Goal: Information Seeking & Learning: Learn about a topic

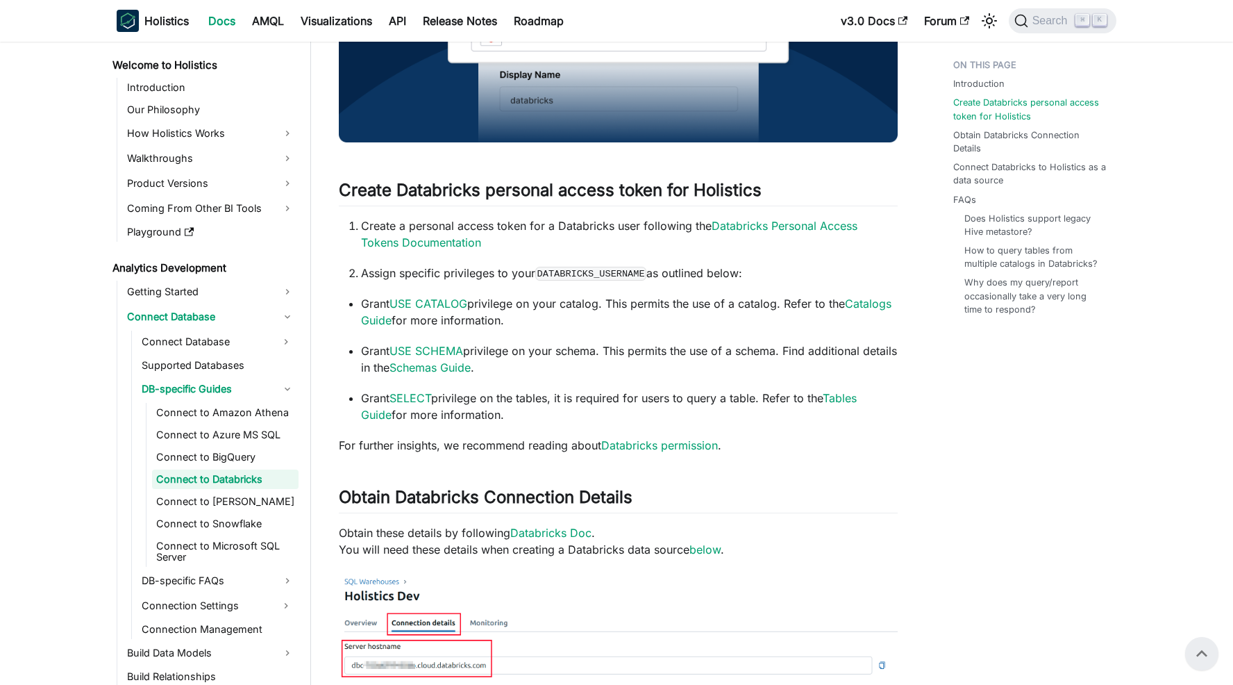
scroll to position [394, 0]
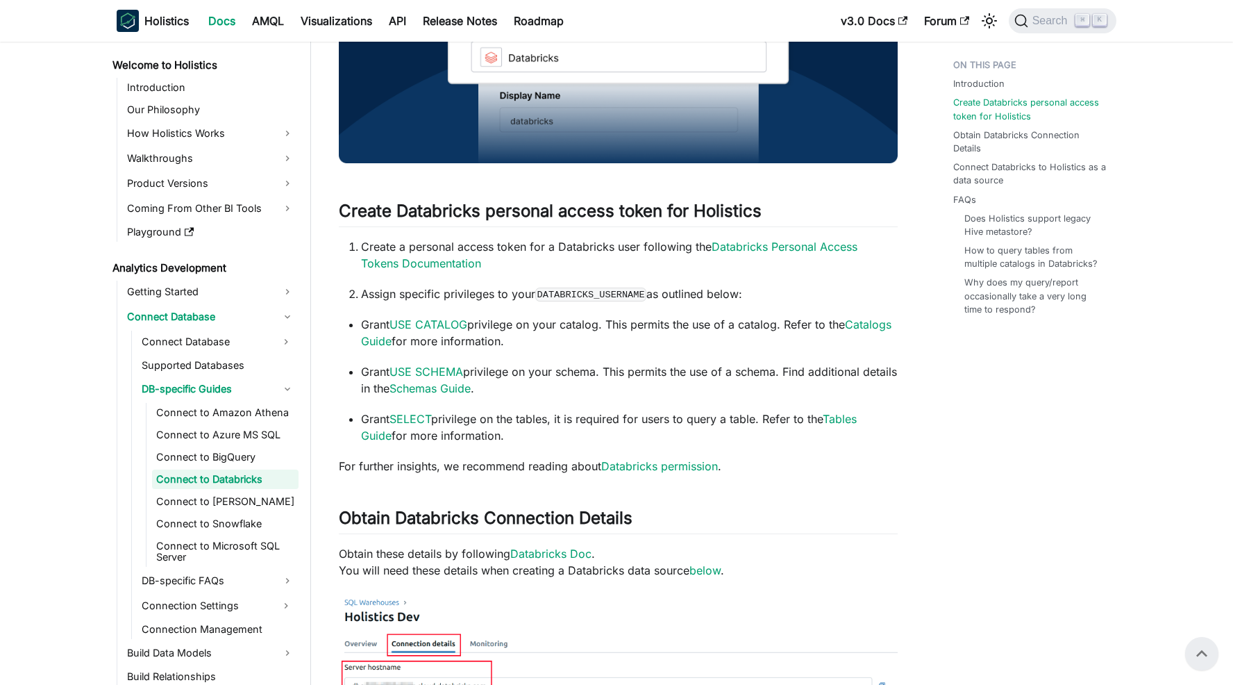
click at [330, 35] on div "Holistics Docs AMQL Visualizations API Release Notes Roadmap" at bounding box center [475, 21] width 716 height 31
click at [325, 21] on link "Visualizations" at bounding box center [336, 21] width 88 height 22
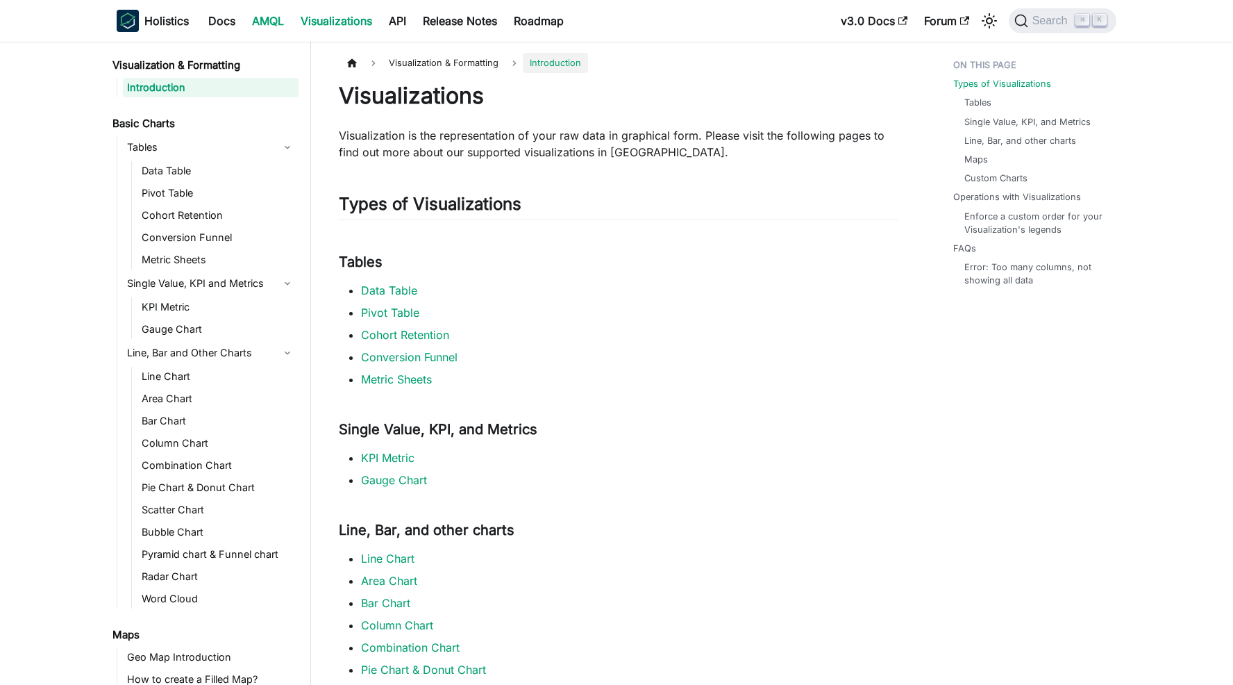
click at [257, 24] on link "AMQL" at bounding box center [268, 21] width 49 height 22
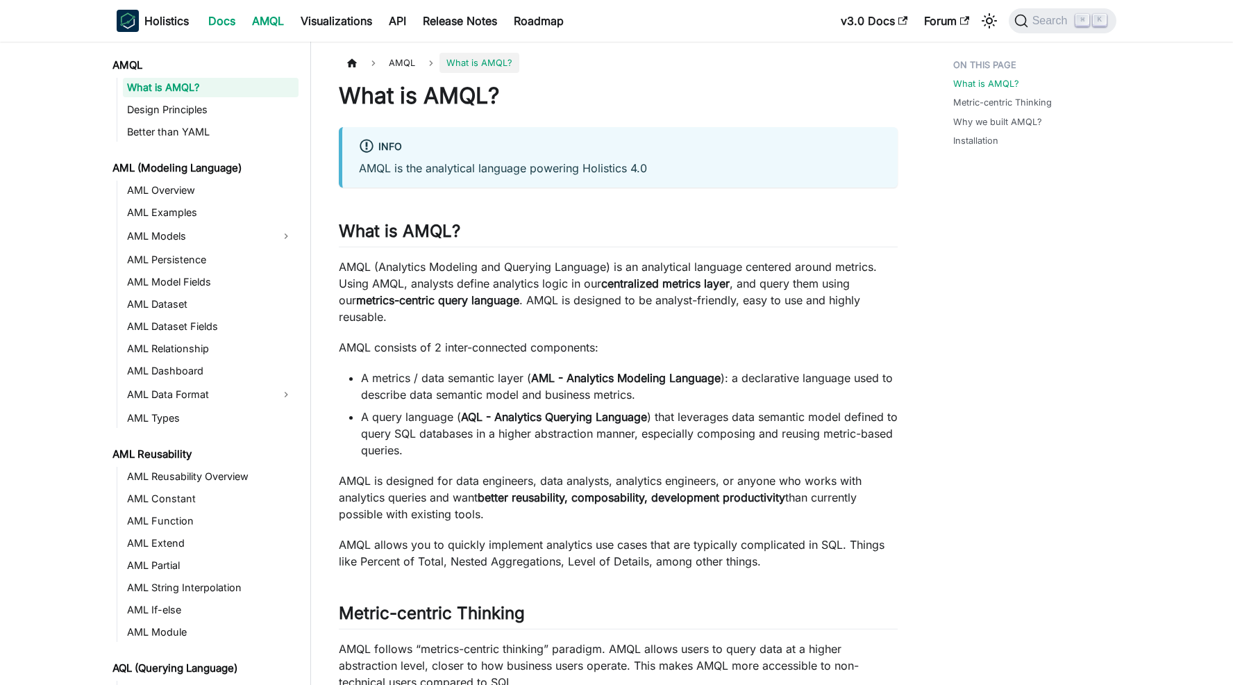
click at [231, 23] on link "Docs" at bounding box center [222, 21] width 44 height 22
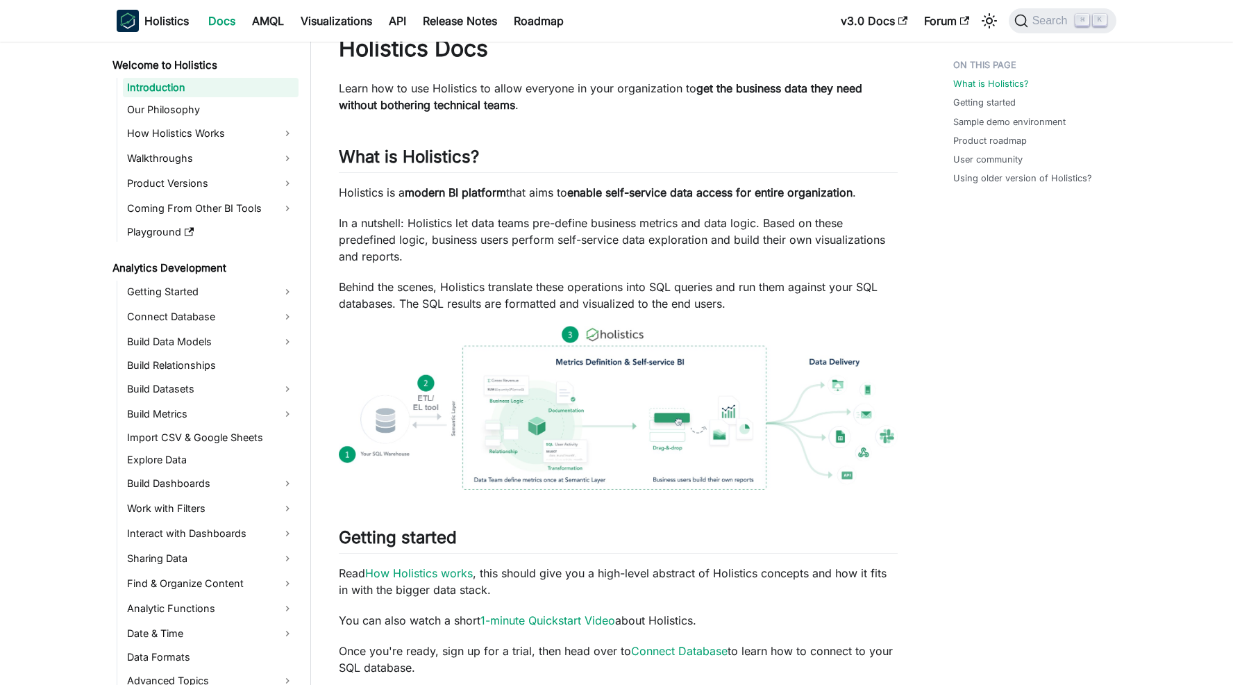
scroll to position [103, 0]
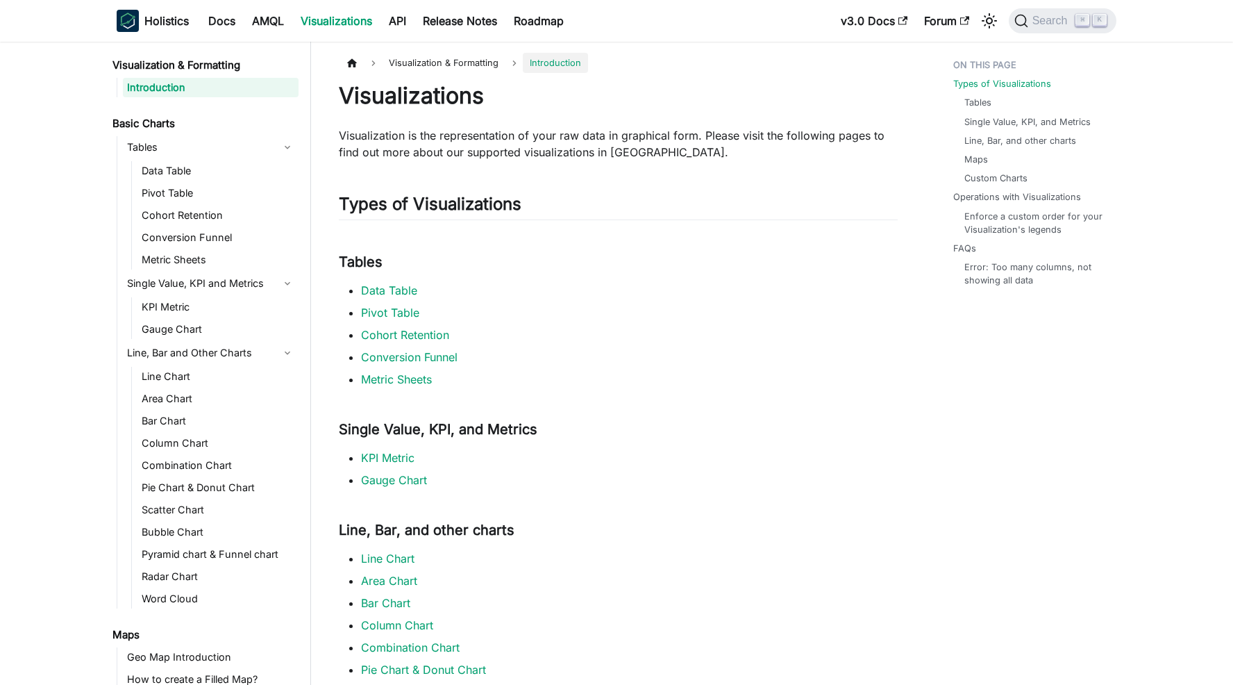
scroll to position [394, 0]
